Goal: Complete application form

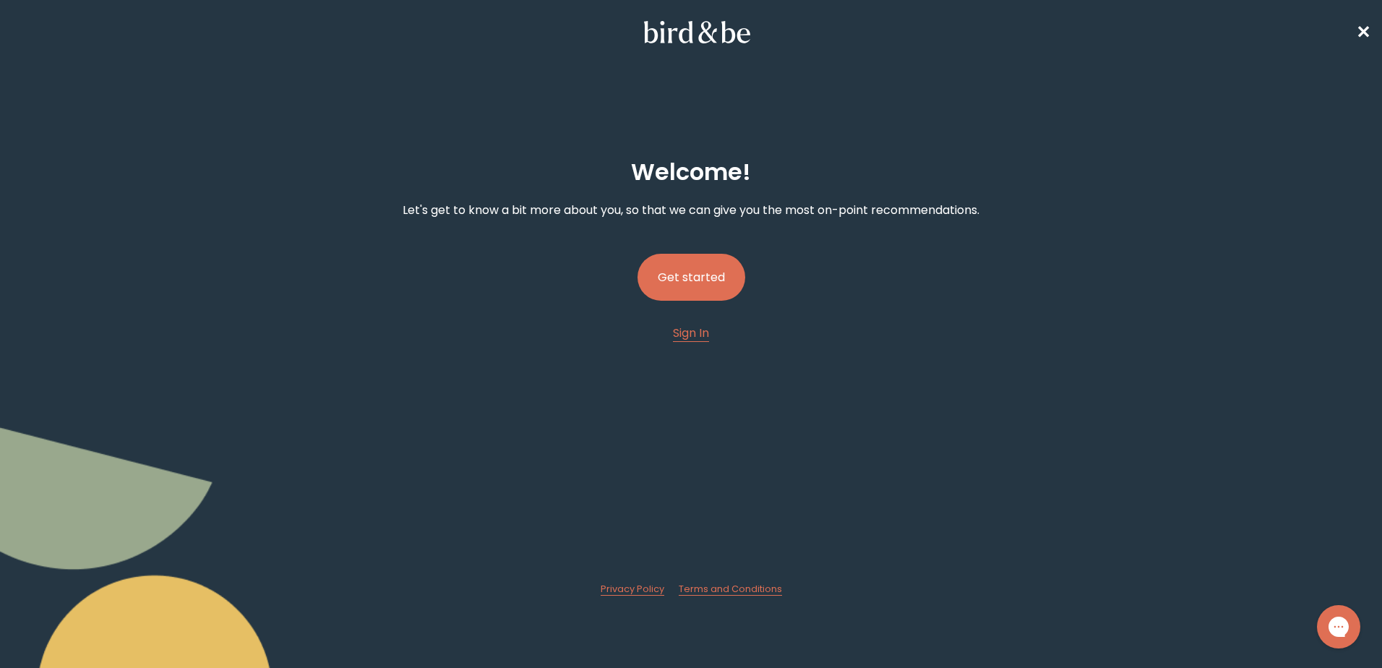
click at [681, 284] on button "Get started" at bounding box center [692, 277] width 108 height 47
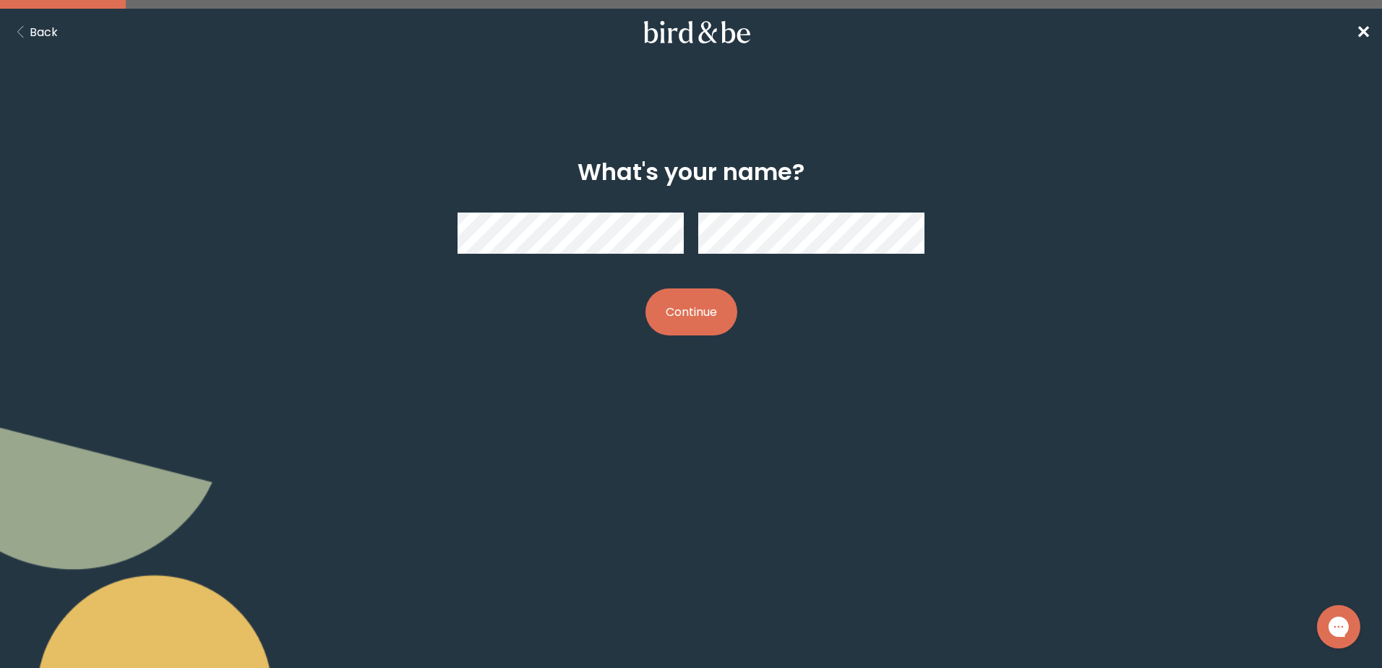
click at [673, 322] on button "Continue" at bounding box center [691, 311] width 92 height 47
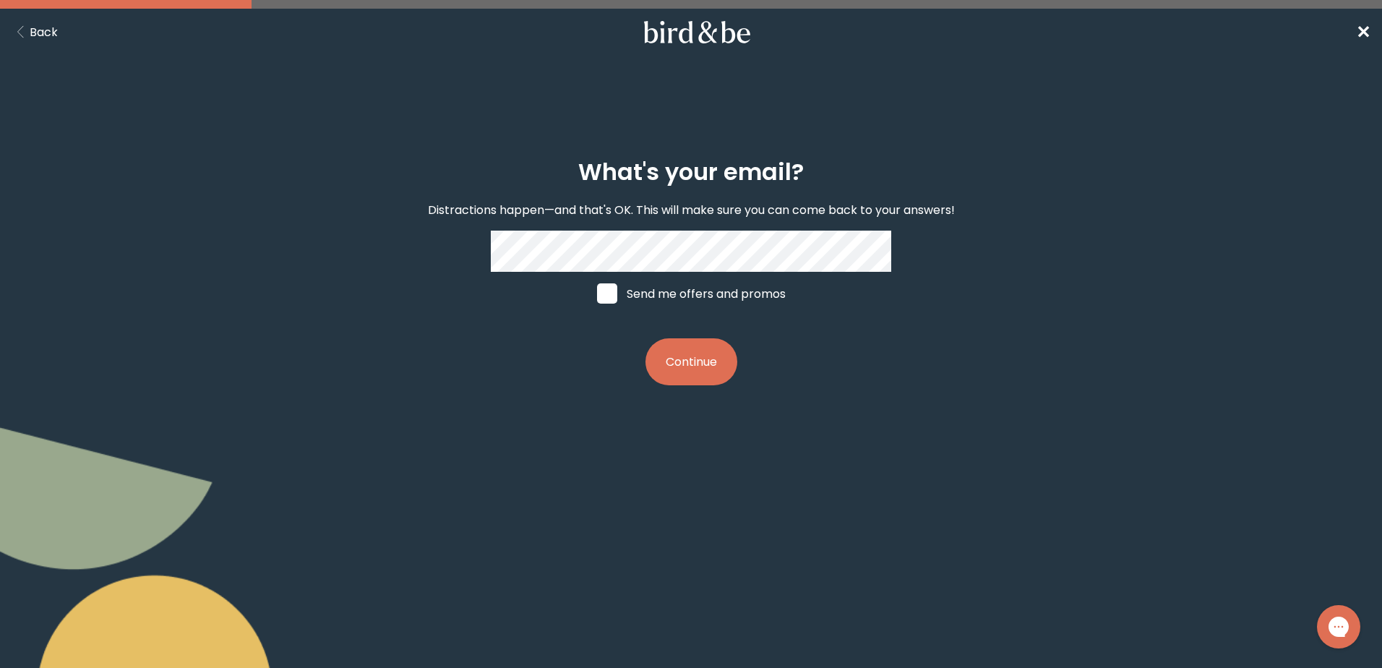
click at [486, 261] on div "What's your email? Distractions happen—and that's OK. This will make sure you c…" at bounding box center [691, 272] width 668 height 273
click at [592, 294] on label "Send me offers and promos" at bounding box center [691, 293] width 216 height 43
click at [596, 294] on input "Send me offers and promos" at bounding box center [596, 293] width 1 height 1
checkbox input "true"
click at [694, 365] on button "Continue" at bounding box center [691, 361] width 92 height 47
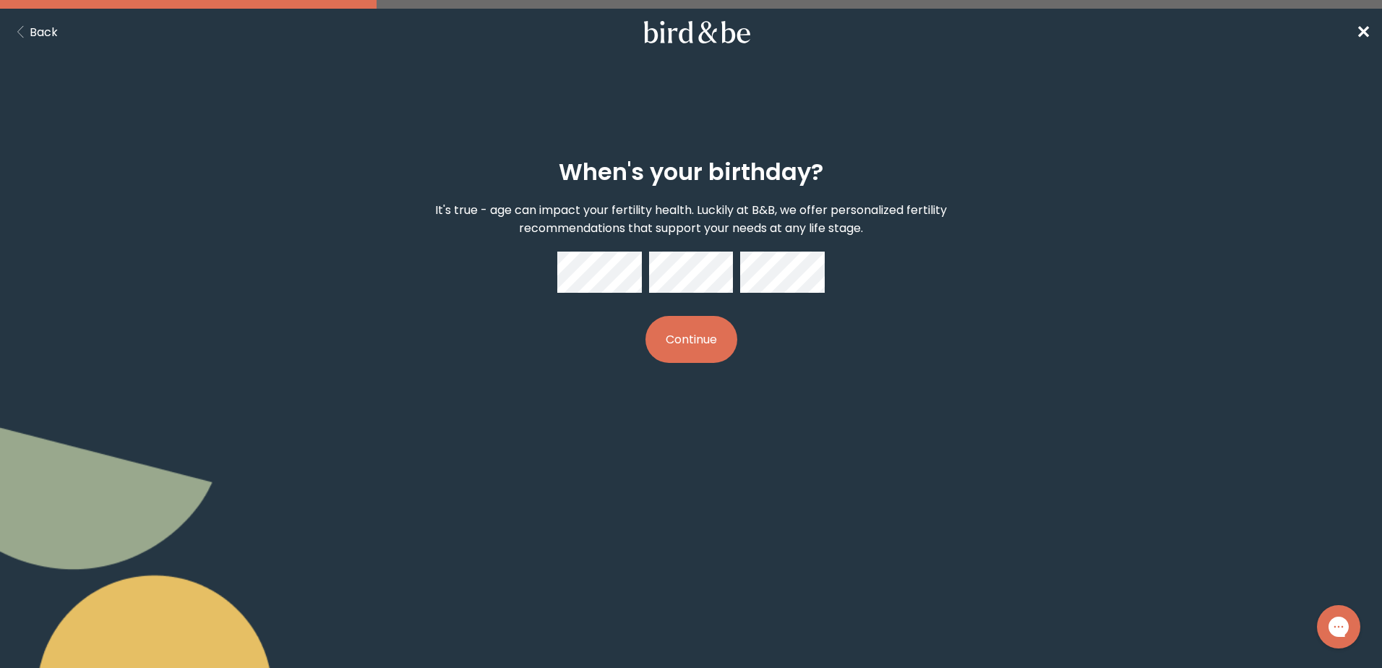
click at [675, 348] on button "Continue" at bounding box center [691, 339] width 92 height 47
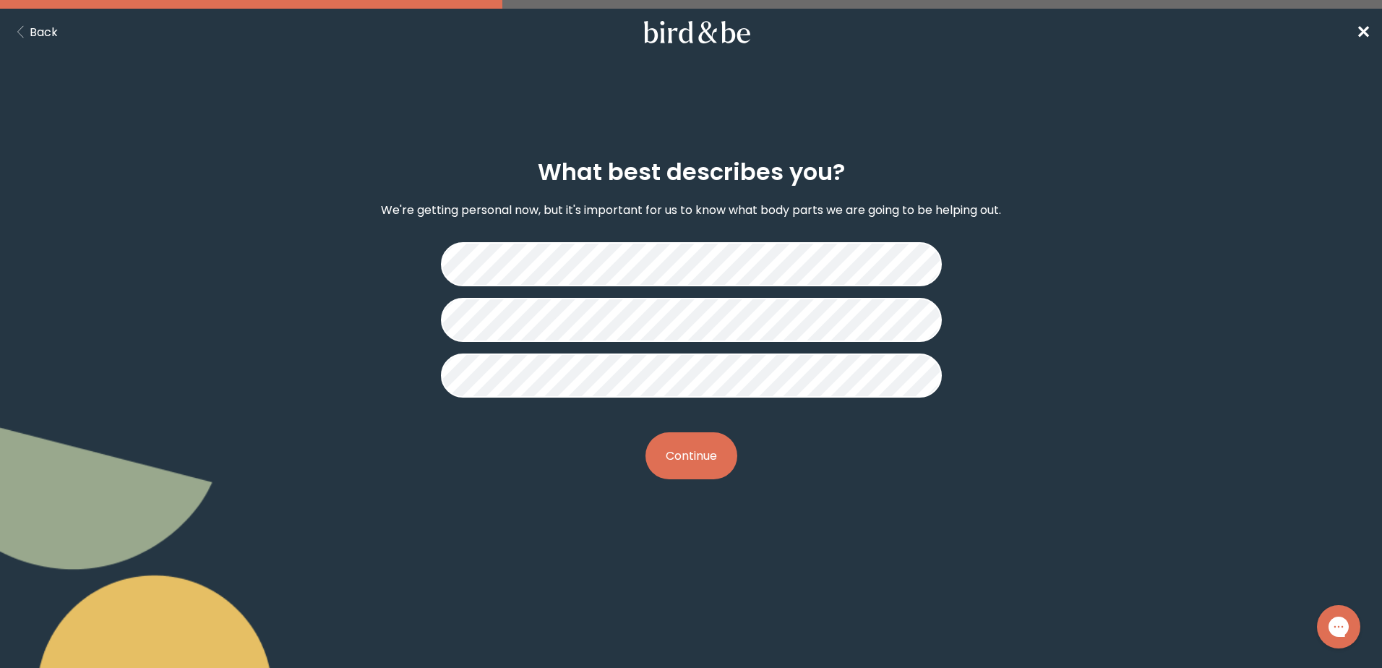
click at [672, 467] on button "Continue" at bounding box center [691, 455] width 92 height 47
click at [681, 457] on button "Continue" at bounding box center [691, 455] width 92 height 47
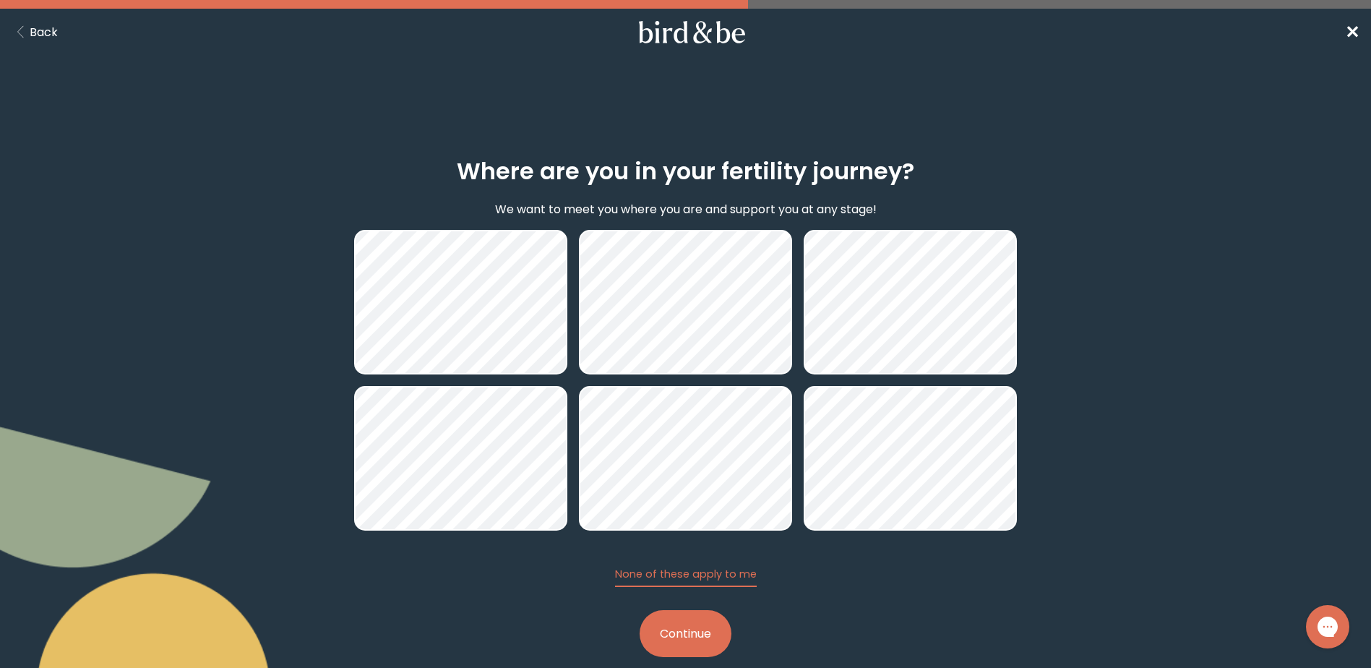
click at [695, 630] on button "Continue" at bounding box center [686, 633] width 92 height 47
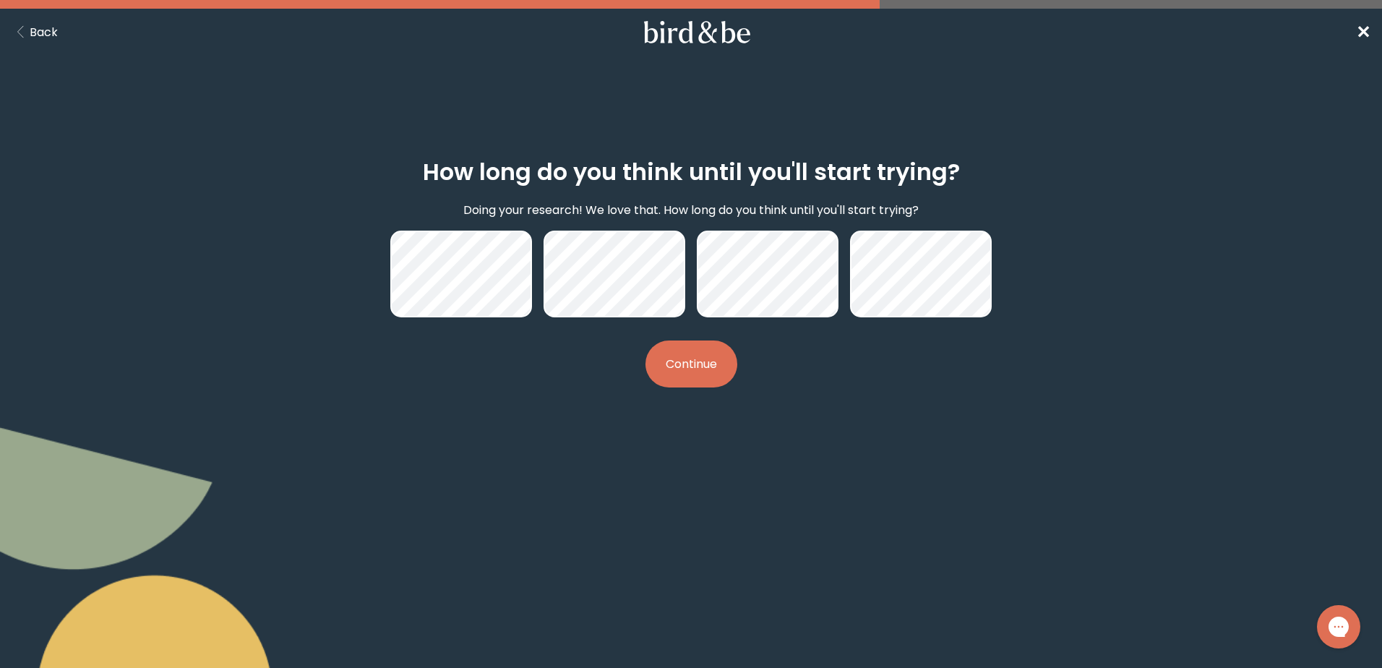
click at [681, 367] on button "Continue" at bounding box center [691, 363] width 92 height 47
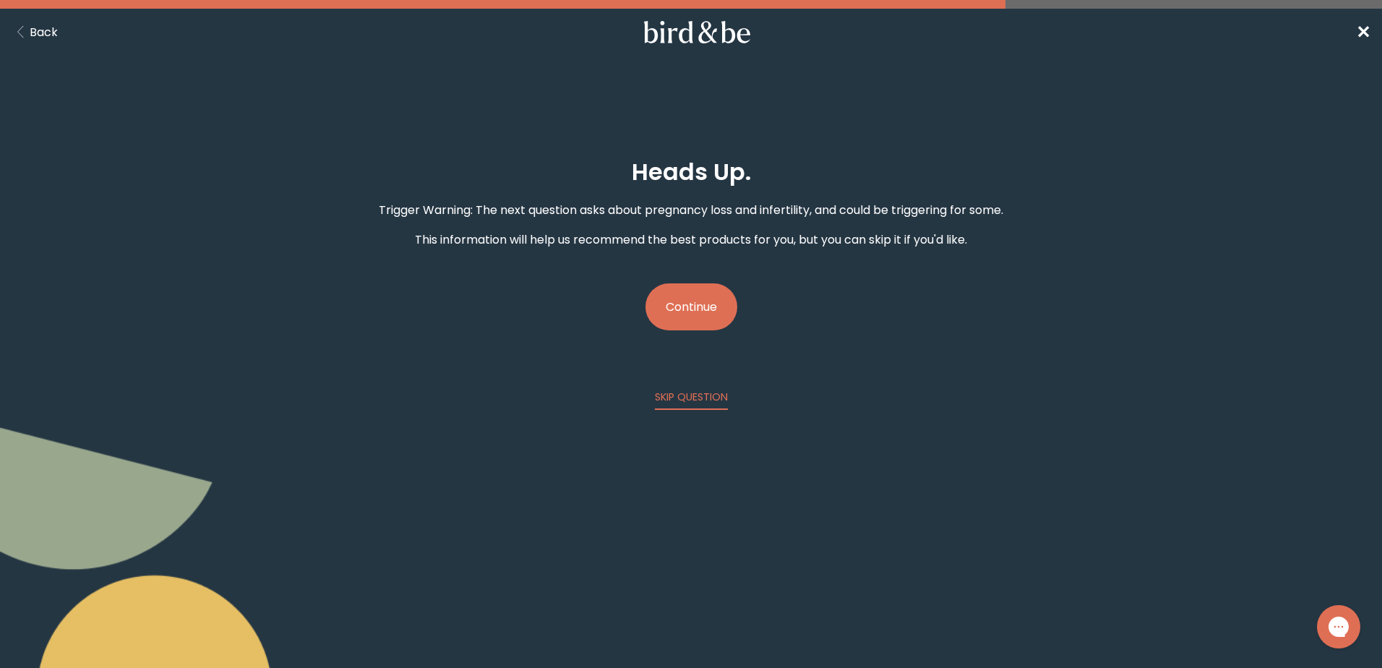
click at [699, 296] on button "Continue" at bounding box center [691, 306] width 92 height 47
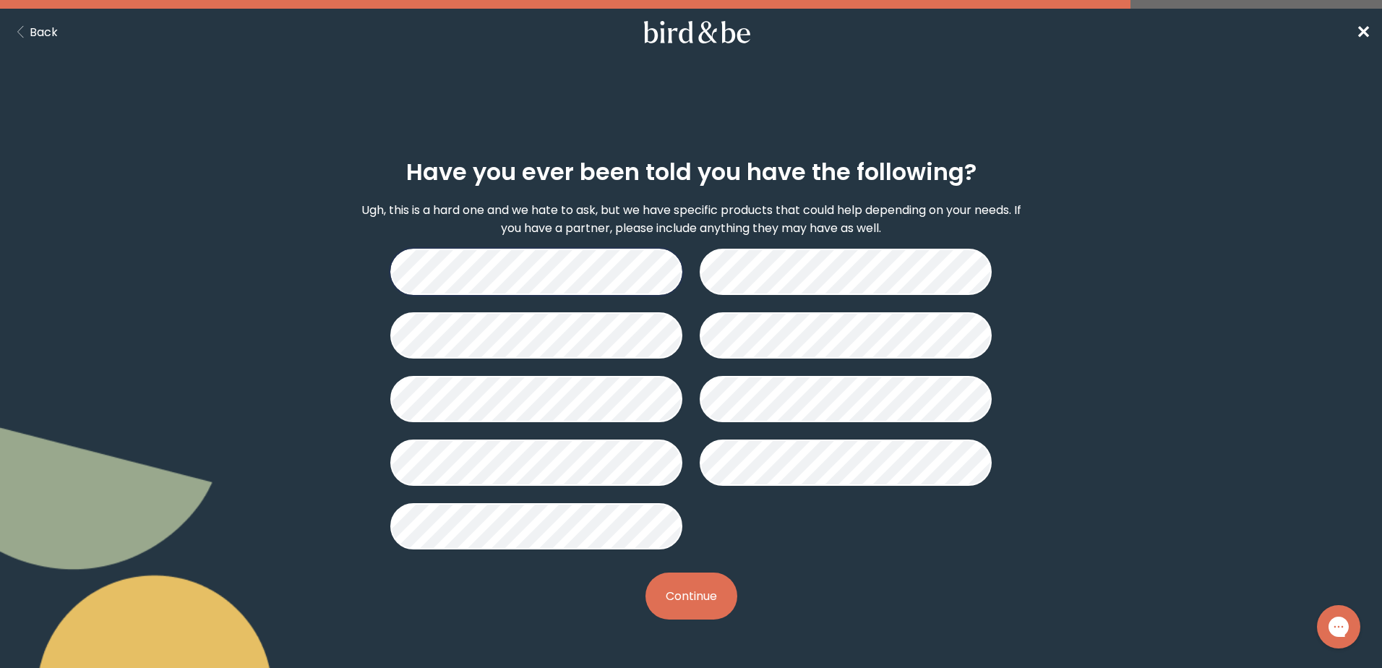
click at [708, 591] on button "Continue" at bounding box center [691, 595] width 92 height 47
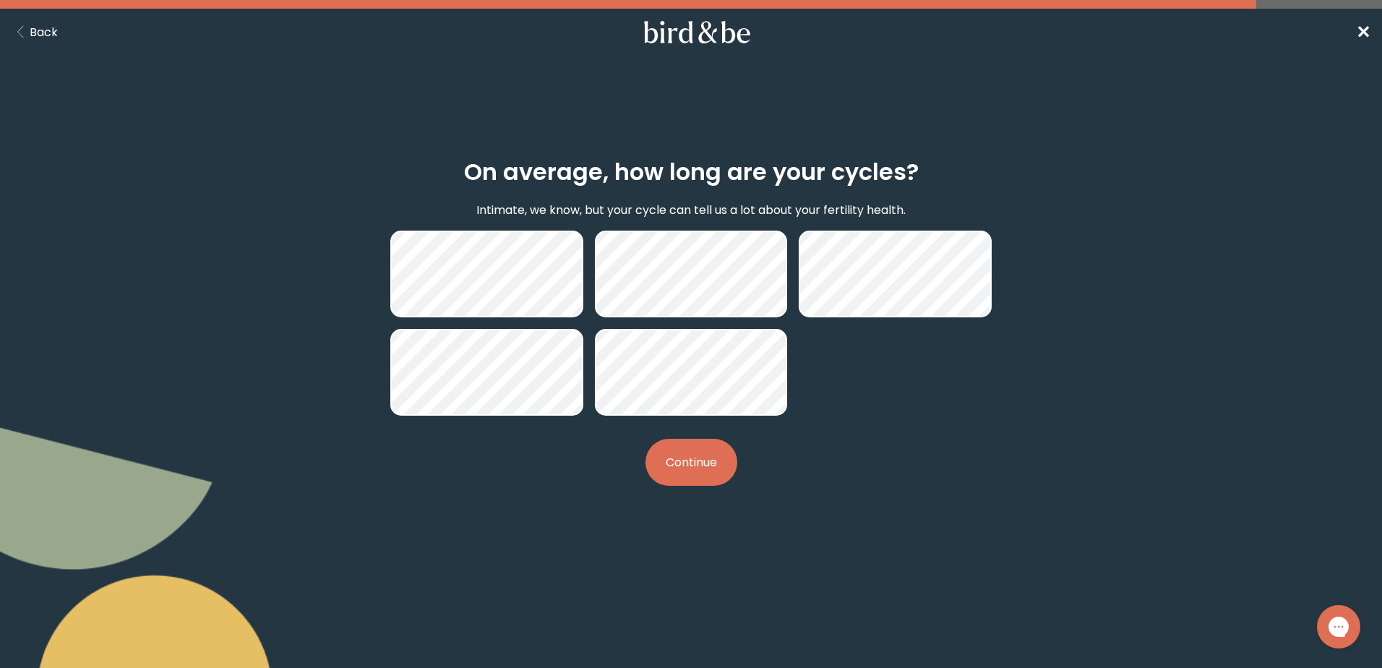
click at [698, 477] on button "Continue" at bounding box center [691, 462] width 92 height 47
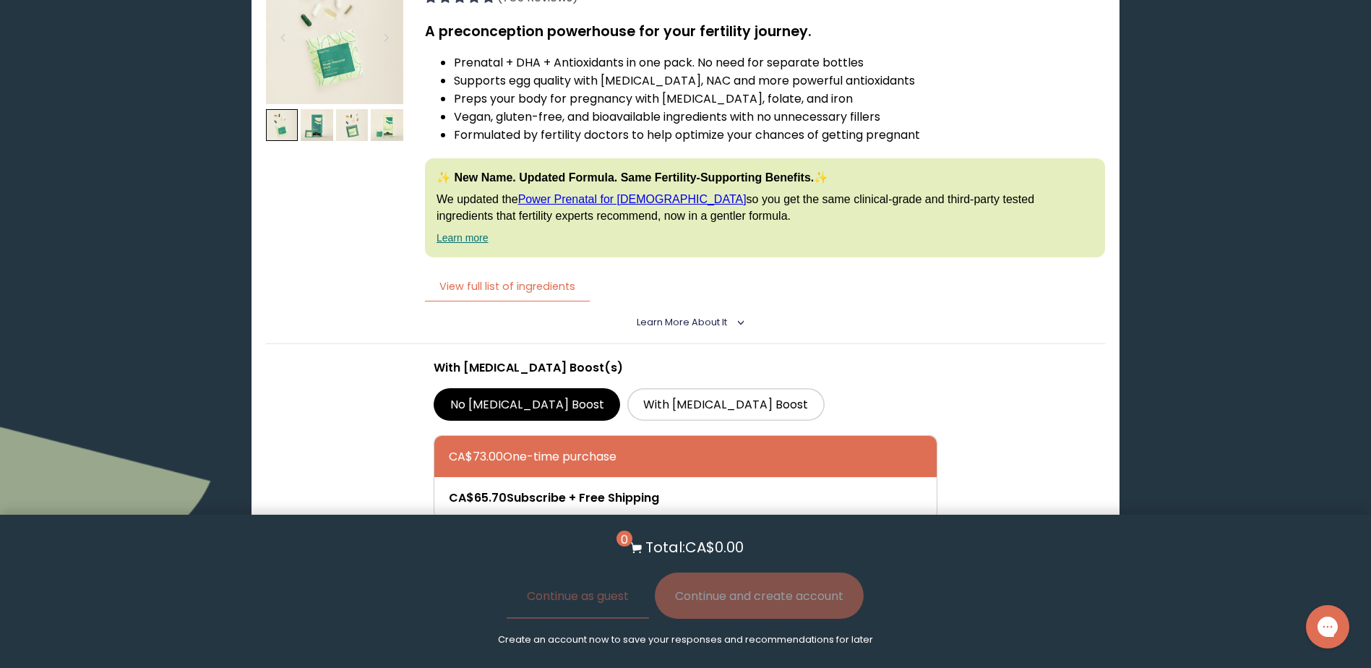
scroll to position [1662, 0]
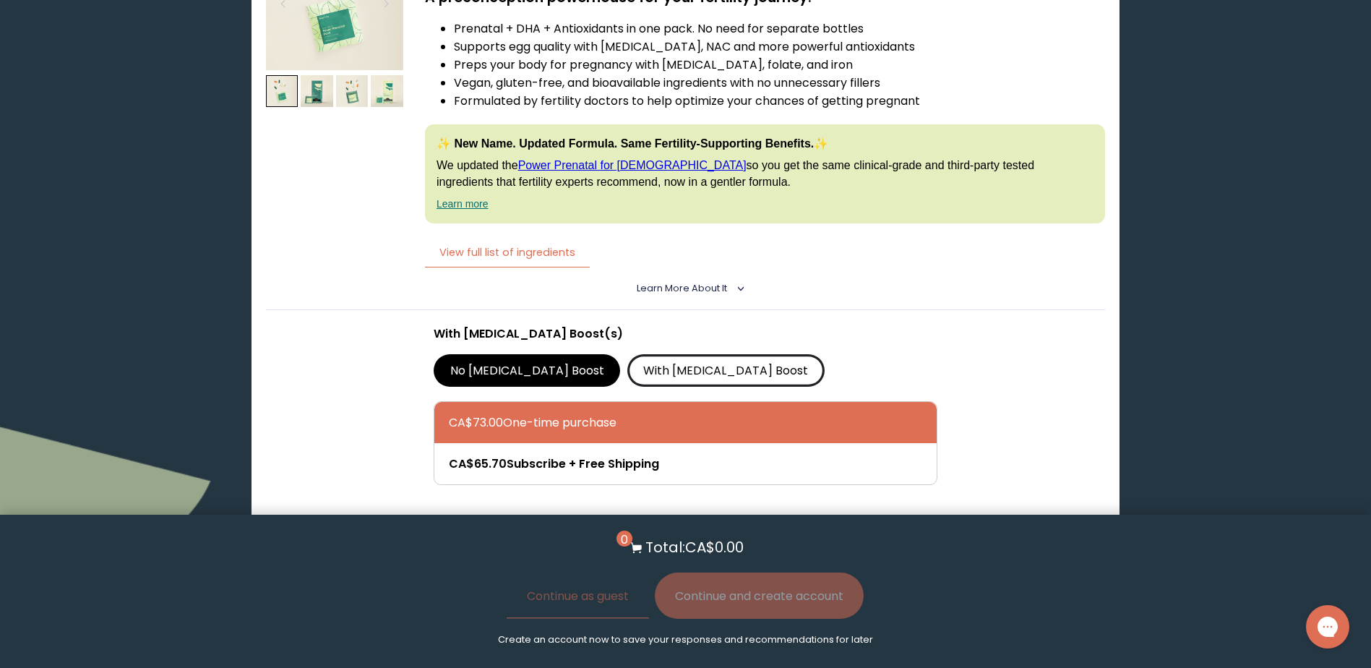
click at [667, 371] on label "With [MEDICAL_DATA] Boost" at bounding box center [725, 370] width 197 height 32
click at [0, 0] on input "With [MEDICAL_DATA] Boost" at bounding box center [0, 0] width 0 height 0
click at [532, 367] on label "No [MEDICAL_DATA] Boost" at bounding box center [527, 370] width 186 height 32
click at [0, 0] on input "No [MEDICAL_DATA] Boost" at bounding box center [0, 0] width 0 height 0
click at [655, 363] on label "With [MEDICAL_DATA] Boost" at bounding box center [725, 370] width 197 height 32
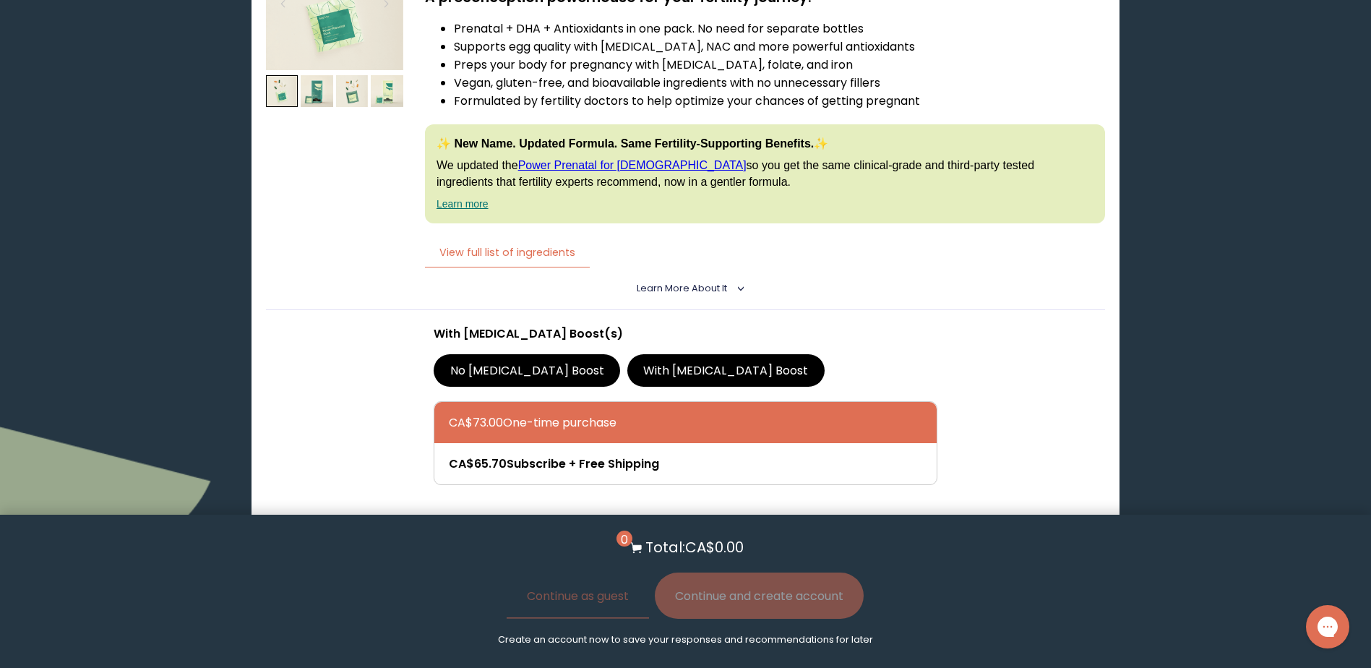
click at [0, 0] on input "With [MEDICAL_DATA] Boost" at bounding box center [0, 0] width 0 height 0
click at [528, 366] on label "No [MEDICAL_DATA] Boost" at bounding box center [527, 370] width 186 height 32
click at [0, 0] on input "No [MEDICAL_DATA] Boost" at bounding box center [0, 0] width 0 height 0
click at [627, 365] on label "With [MEDICAL_DATA] Boost" at bounding box center [725, 370] width 197 height 32
click at [0, 0] on input "With [MEDICAL_DATA] Boost" at bounding box center [0, 0] width 0 height 0
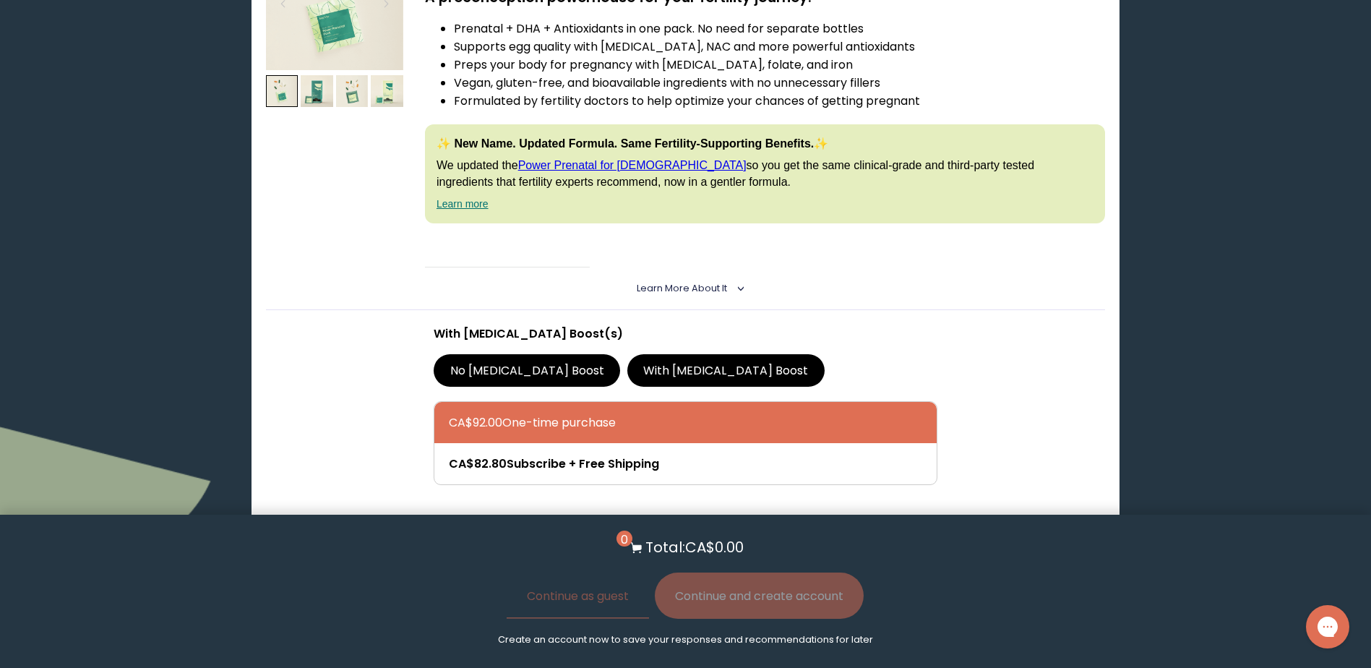
click at [517, 256] on button "View full list of ingredients" at bounding box center [507, 253] width 165 height 30
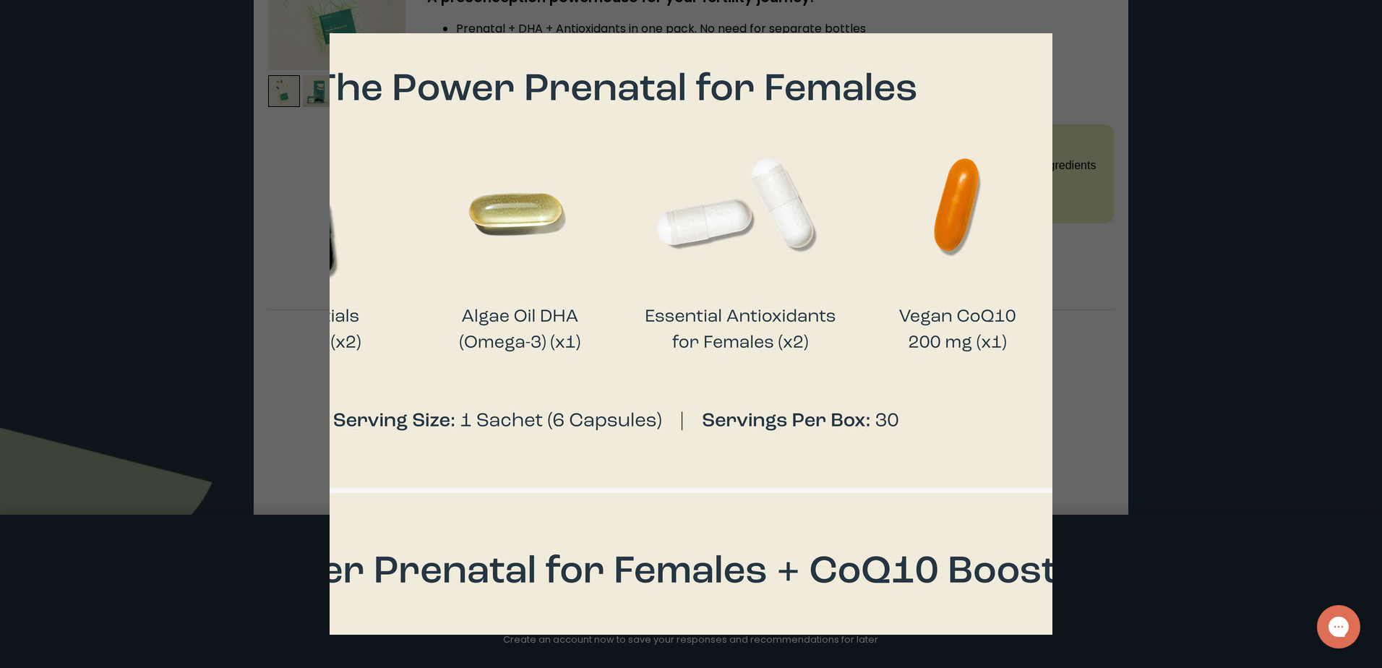
scroll to position [118, 716]
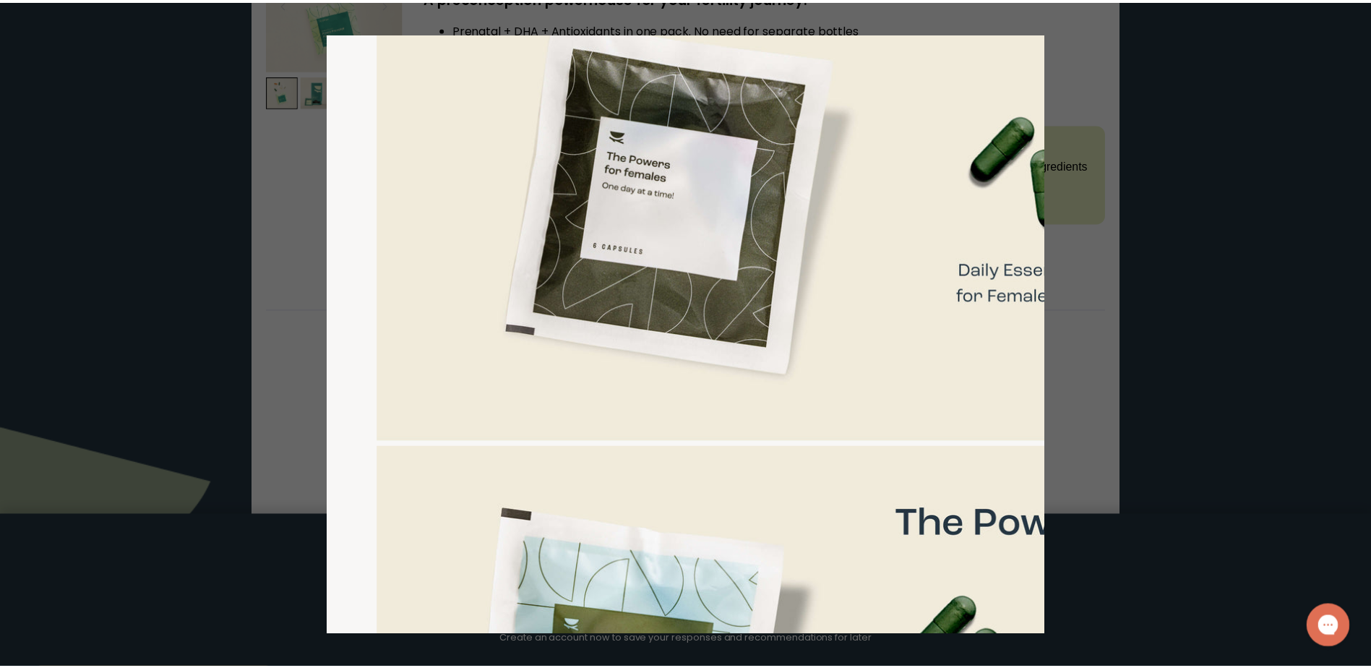
scroll to position [0, 20]
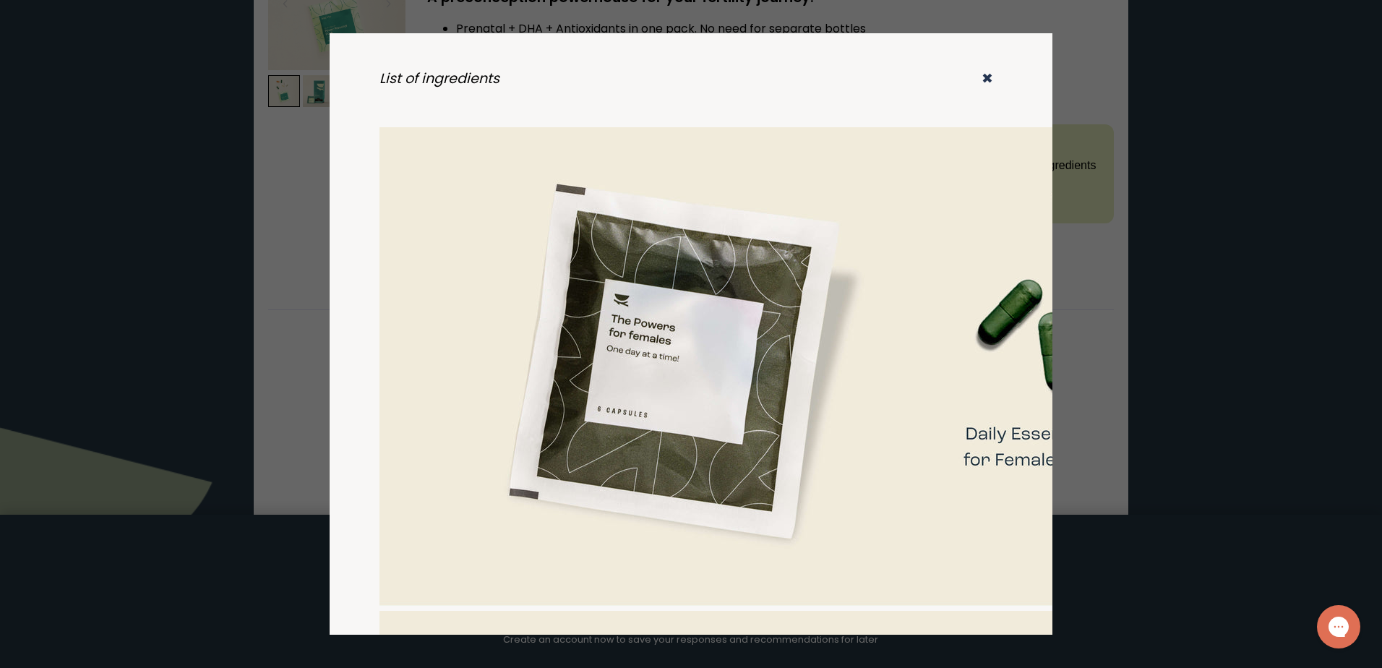
click at [982, 80] on icon "✖" at bounding box center [988, 79] width 12 height 20
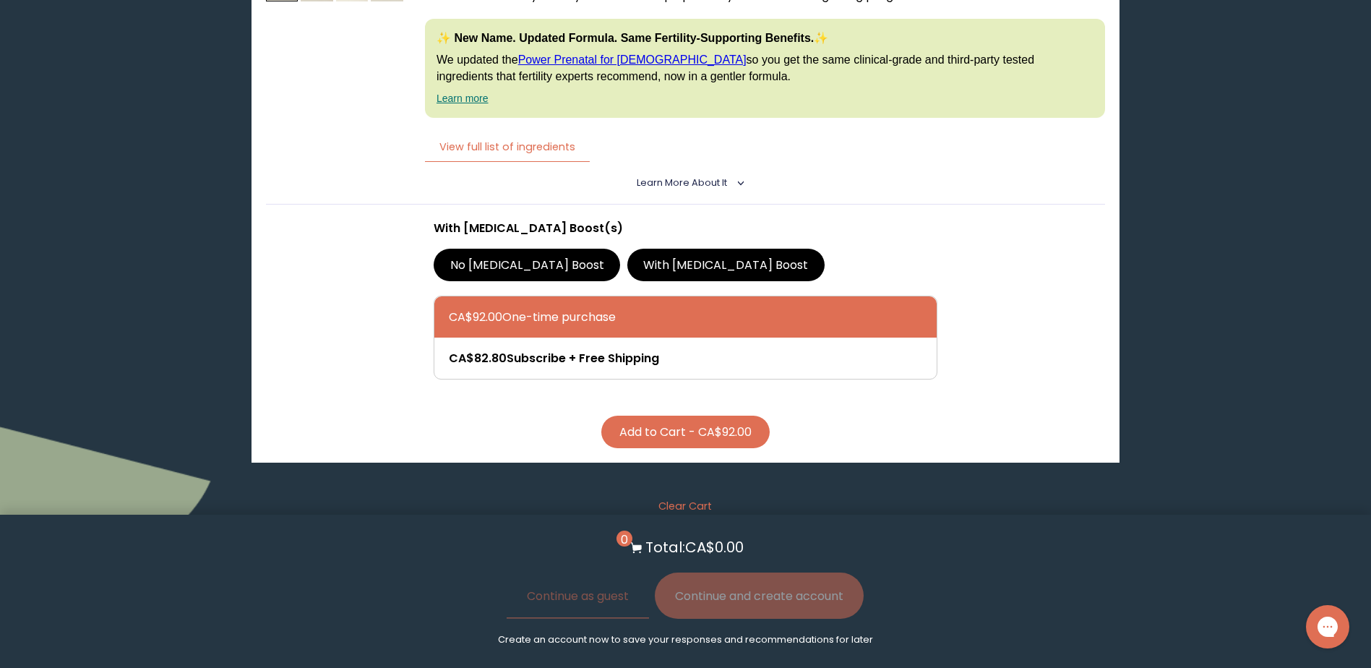
scroll to position [1735, 0]
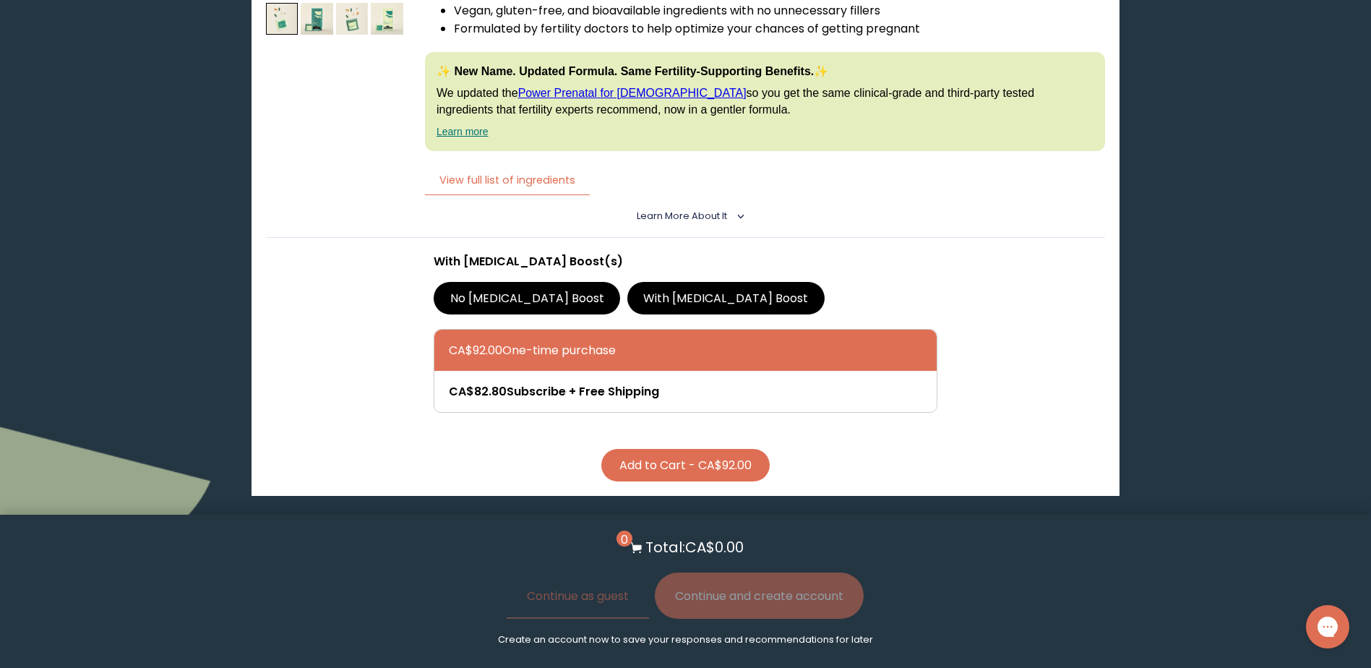
click at [741, 214] on icon "<" at bounding box center [737, 216] width 13 height 7
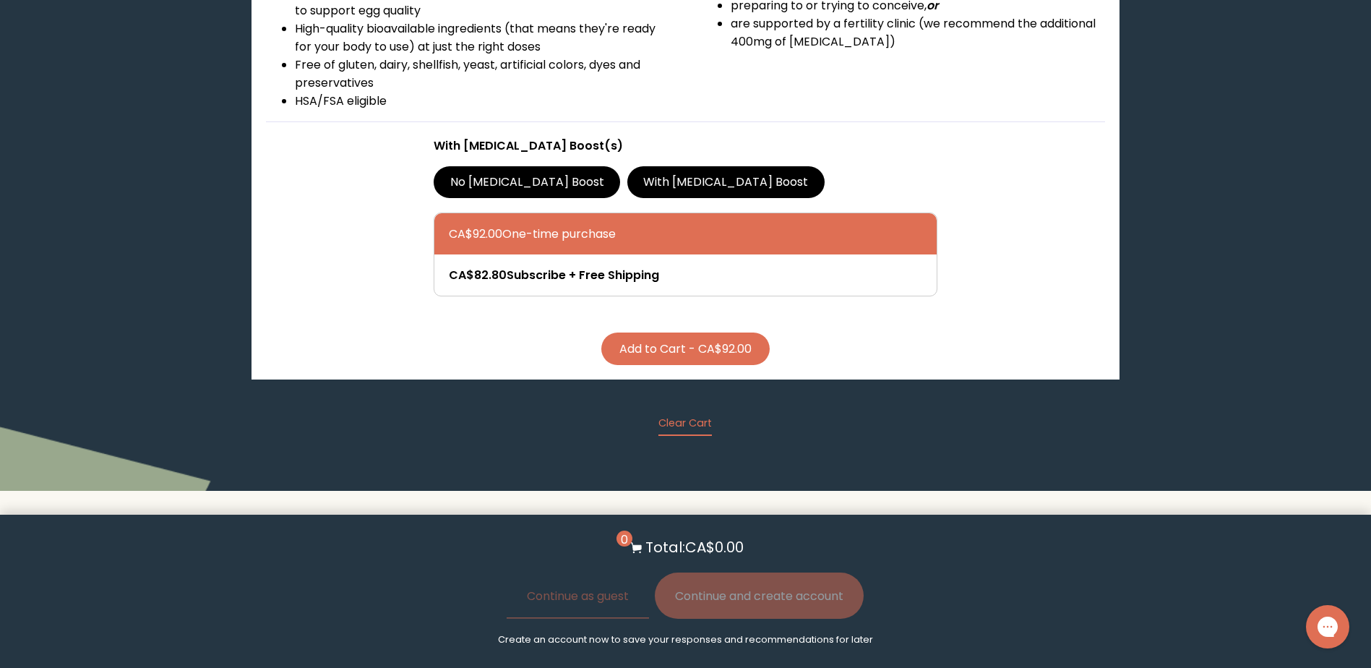
scroll to position [2096, 0]
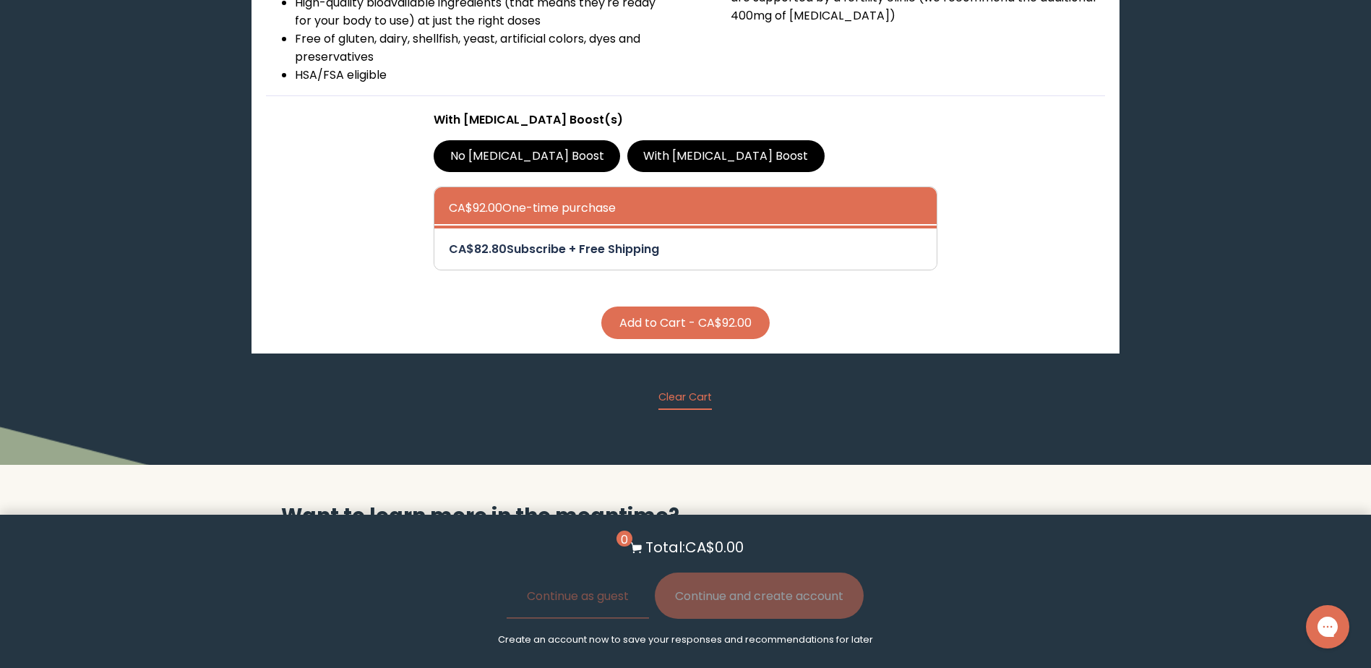
click at [611, 251] on div at bounding box center [700, 248] width 502 height 41
click at [449, 240] on input "CA$82.80 Subscribe + Free Shipping" at bounding box center [448, 239] width 1 height 1
radio input "true"
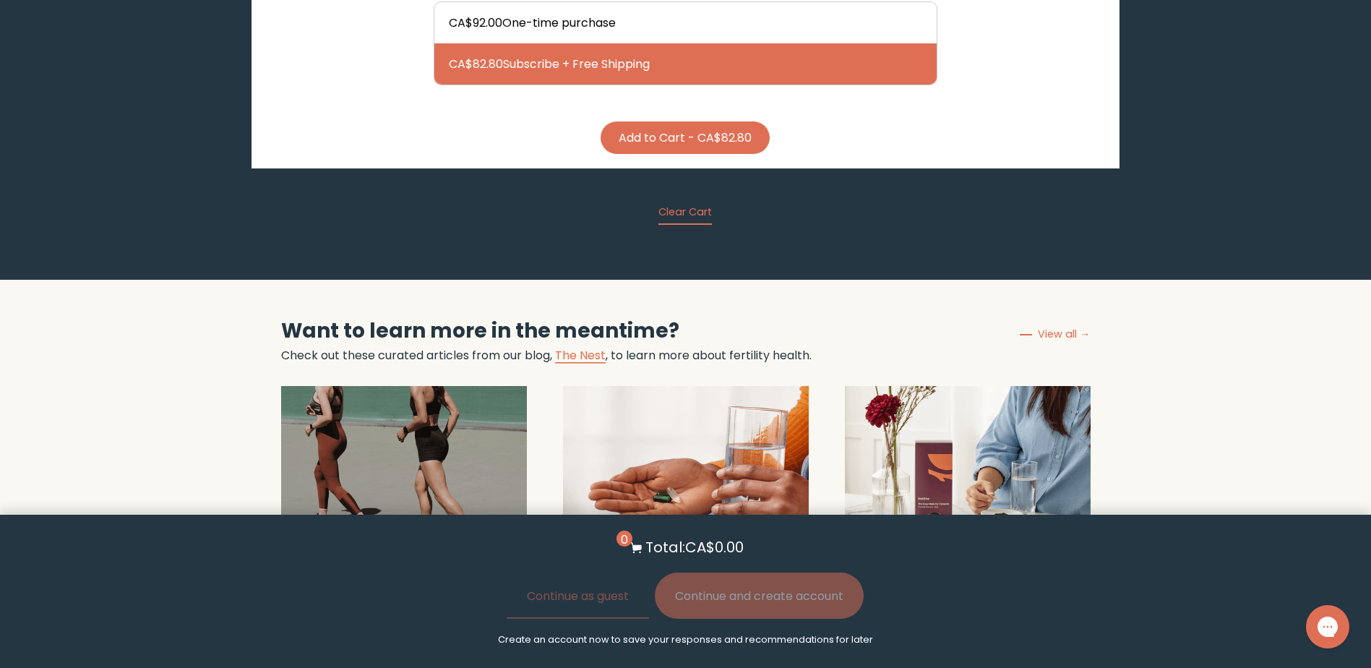
scroll to position [2313, 0]
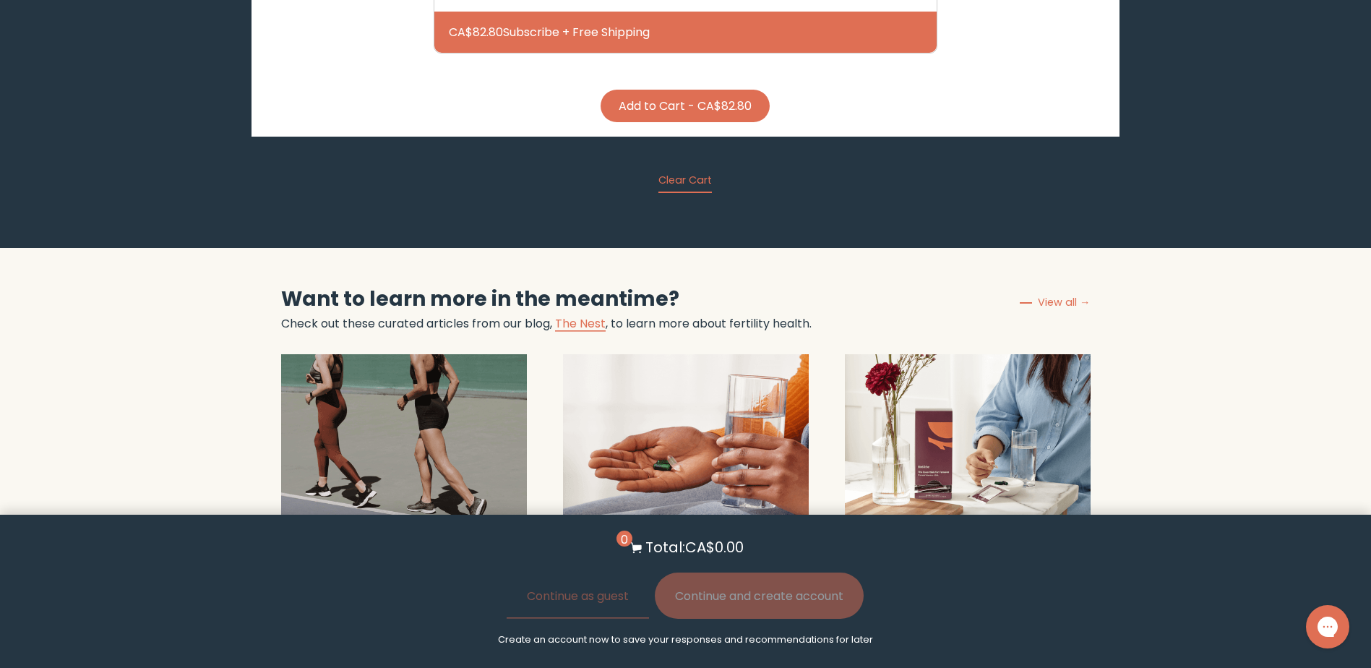
click at [690, 361] on img at bounding box center [686, 444] width 246 height 181
